Goal: Information Seeking & Learning: Learn about a topic

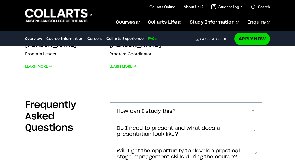
scroll to position [1520, 0]
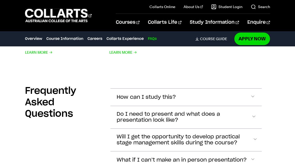
click at [255, 94] on span "Accordion Section" at bounding box center [252, 97] width 5 height 7
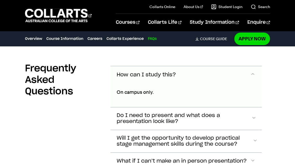
click at [256, 78] on span "Accordion Section" at bounding box center [252, 74] width 5 height 7
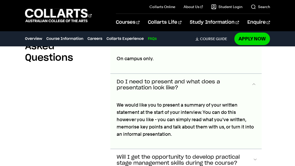
scroll to position [1583, 0]
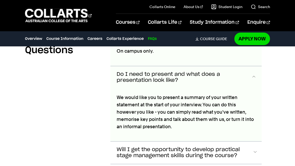
click at [176, 37] on span "Will I get the opportunity to develop practical stage management skills during …" at bounding box center [146, 34] width 59 height 6
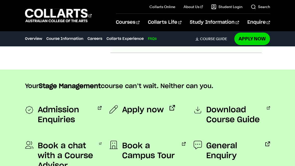
scroll to position [1817, 0]
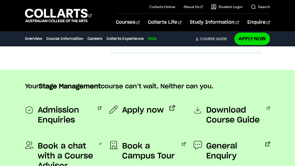
click at [38, 105] on span "Admission Enquiries" at bounding box center [65, 115] width 54 height 20
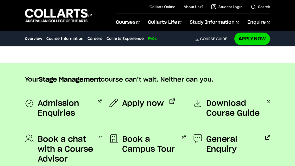
scroll to position [1824, 0]
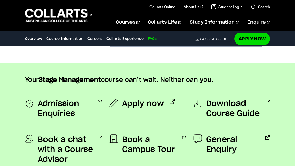
click at [241, 99] on span "Download Course Guide" at bounding box center [233, 109] width 55 height 20
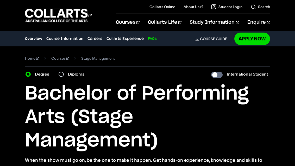
scroll to position [1841, 0]
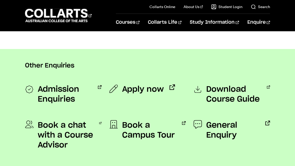
scroll to position [412, 0]
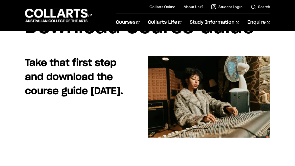
scroll to position [34, 0]
